Goal: Transaction & Acquisition: Purchase product/service

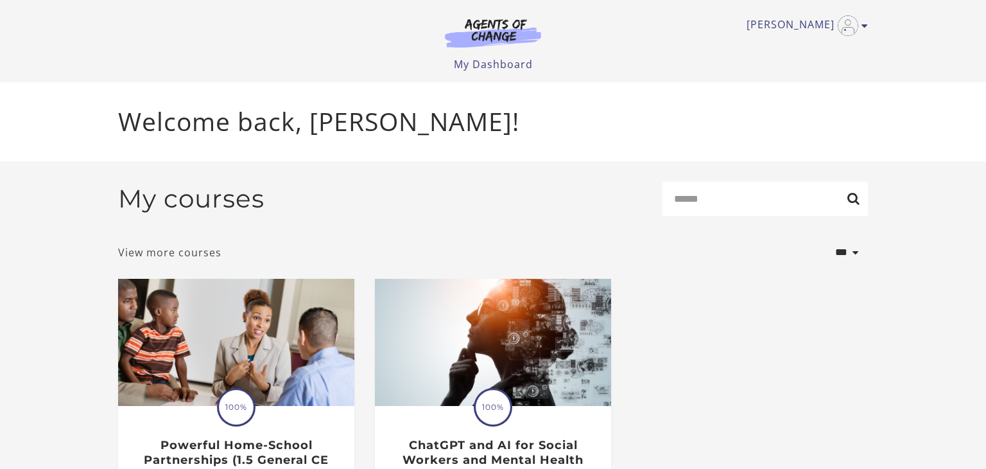
click at [175, 252] on link "View more courses" at bounding box center [169, 252] width 103 height 15
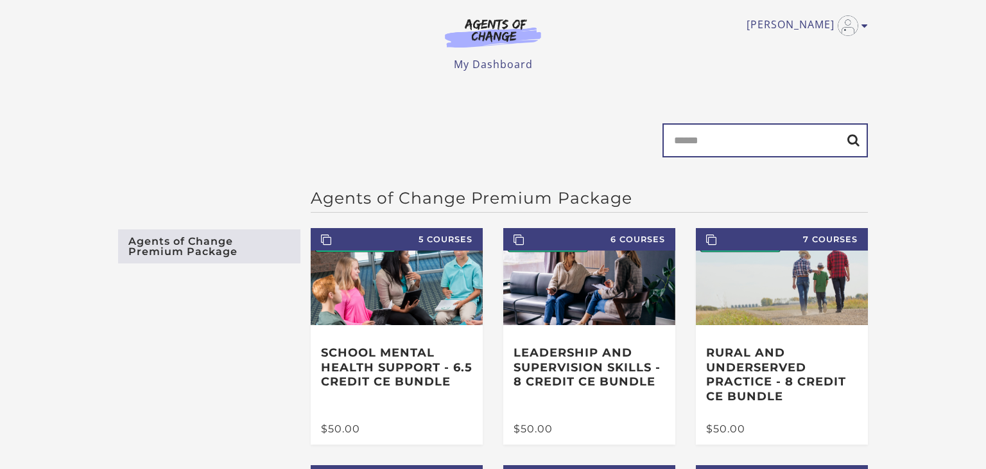
click at [746, 135] on input "Search" at bounding box center [764, 140] width 205 height 34
type input "**********"
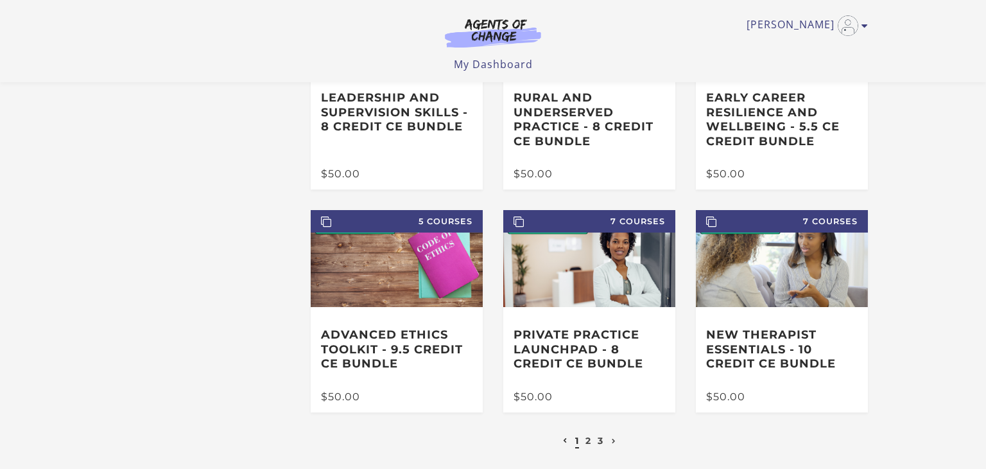
scroll to position [313, 0]
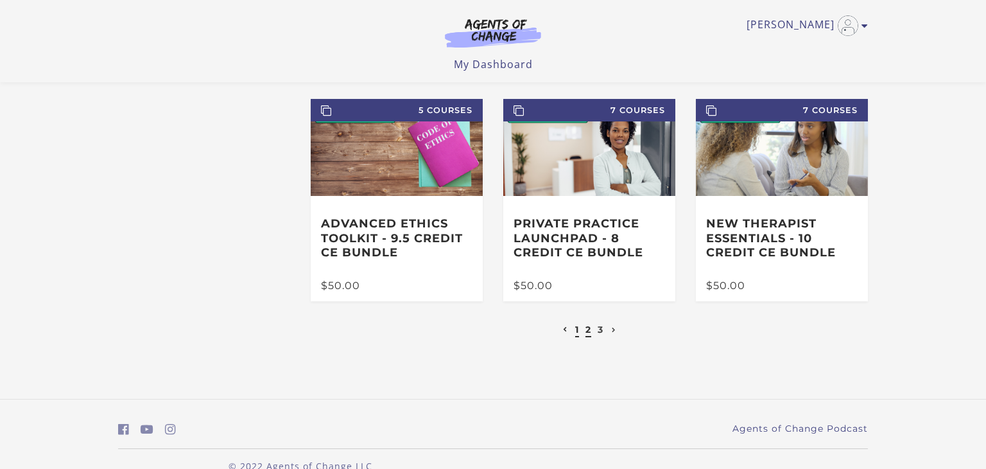
click at [587, 334] on link "2" at bounding box center [588, 330] width 6 height 12
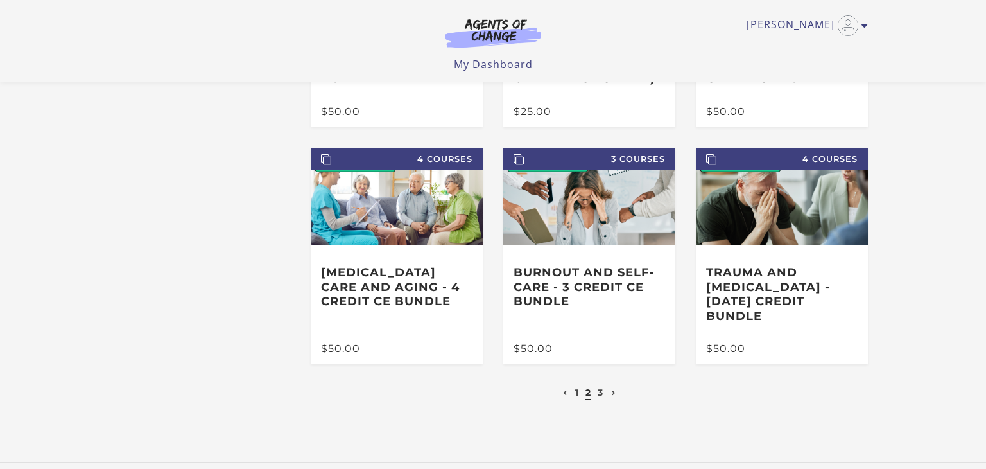
scroll to position [251, 0]
click at [600, 386] on link "3" at bounding box center [601, 392] width 6 height 12
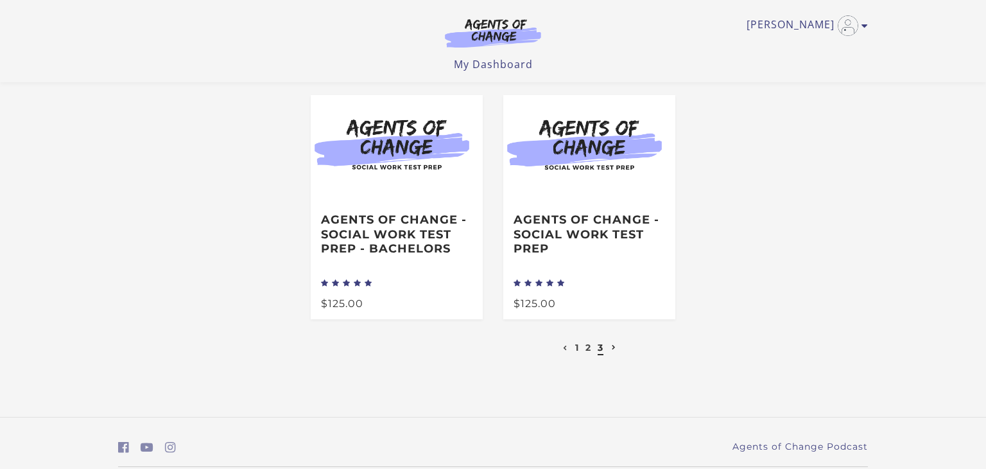
scroll to position [341, 0]
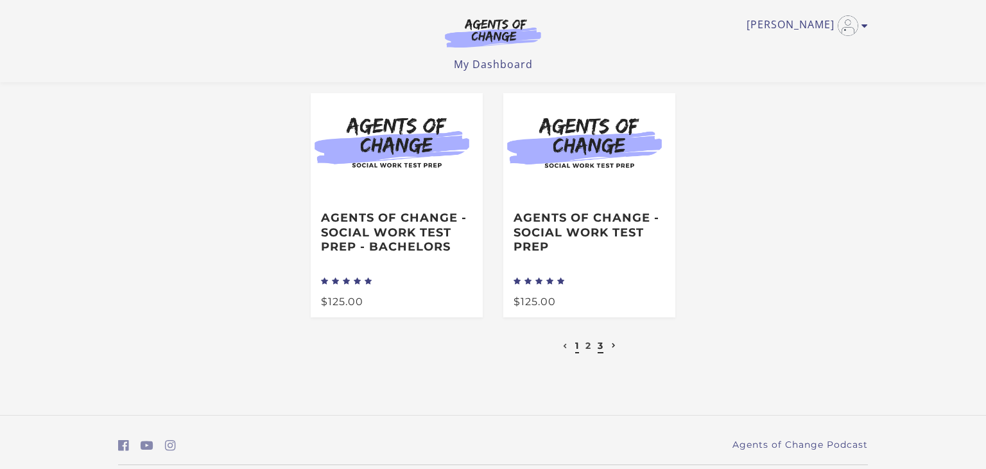
click at [578, 349] on link "1" at bounding box center [577, 346] width 4 height 12
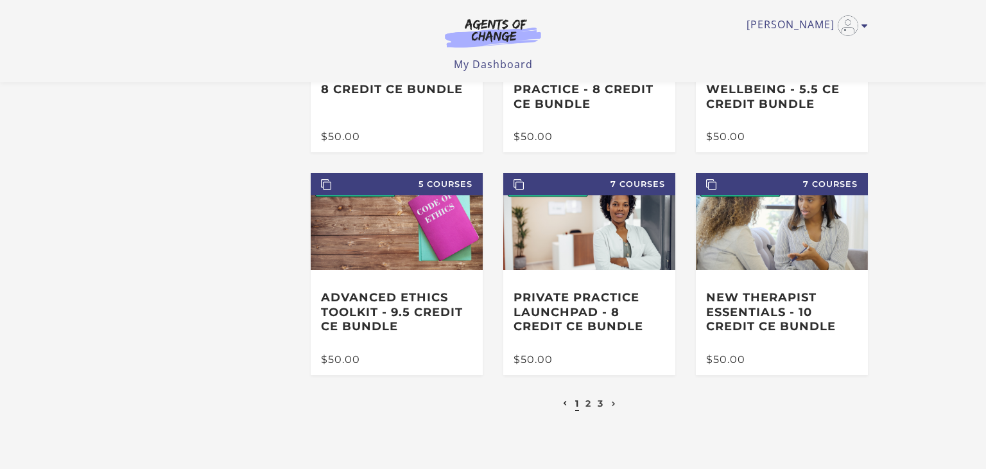
scroll to position [248, 0]
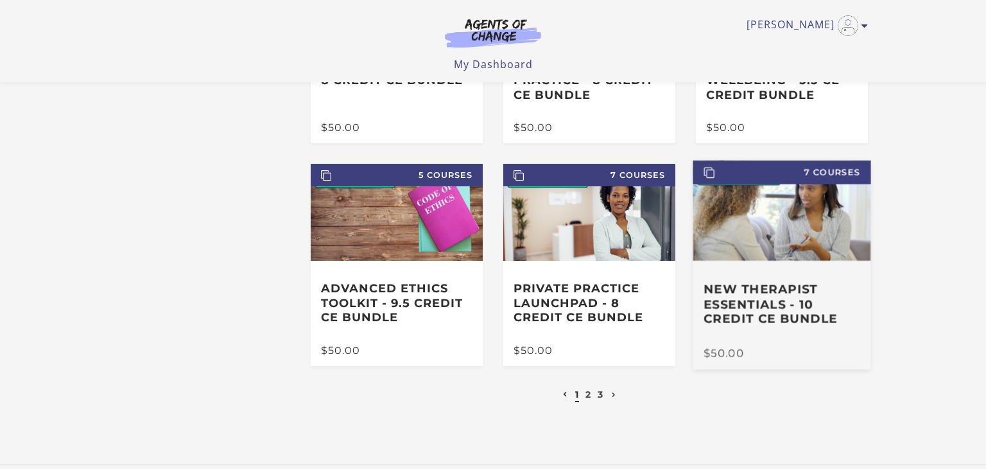
click at [749, 295] on h3 "New Therapist Essentials - 10 Credit CE Bundle" at bounding box center [781, 304] width 157 height 45
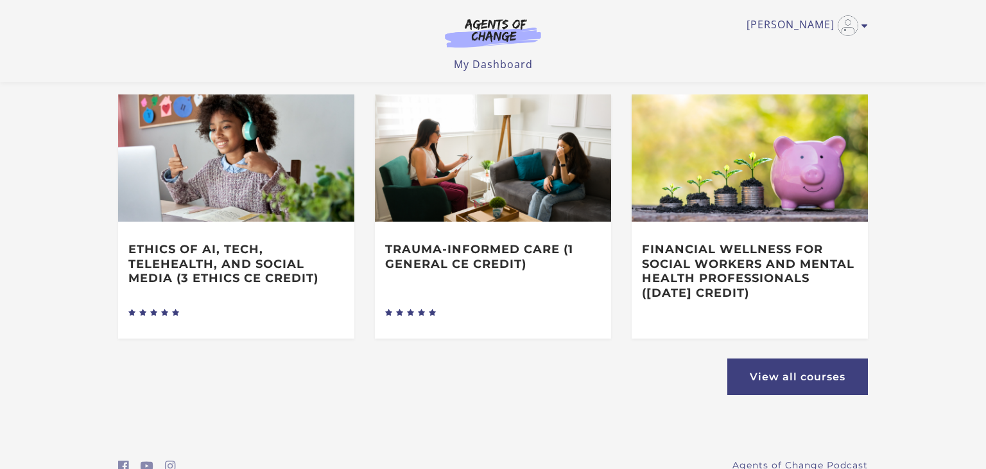
scroll to position [727, 0]
